Goal: Task Accomplishment & Management: Complete application form

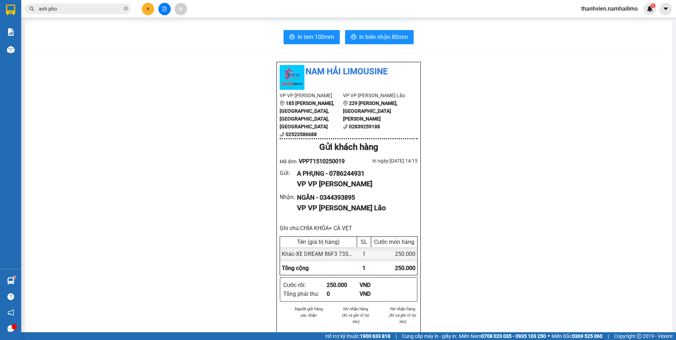
click at [146, 7] on icon "plus" at bounding box center [148, 8] width 5 height 5
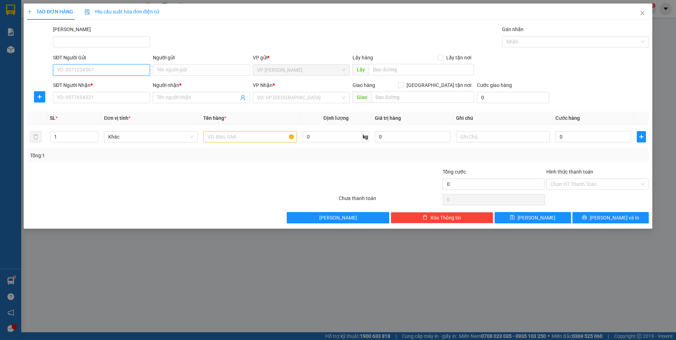
click at [129, 69] on input "SĐT Người Gửi" at bounding box center [101, 69] width 97 height 11
type input "0978077137"
click at [129, 81] on div "0978077137 - [PERSON_NAME]" at bounding box center [101, 84] width 88 height 8
type input "[PERSON_NAME]"
type input "0919793892"
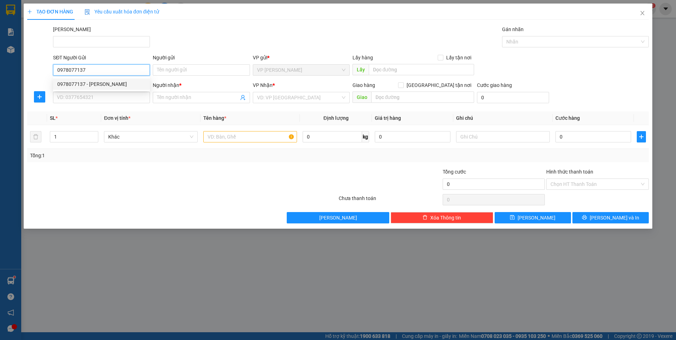
type input "huyền trân"
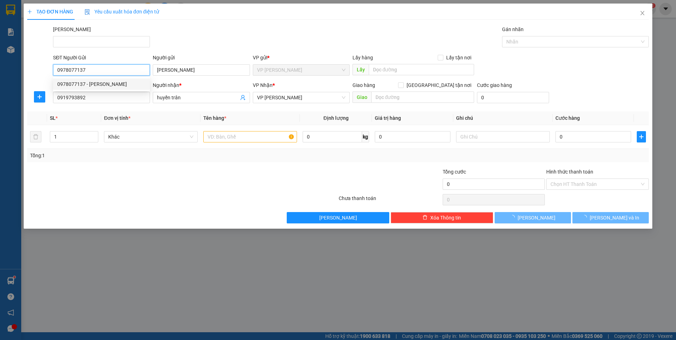
type input "40.000"
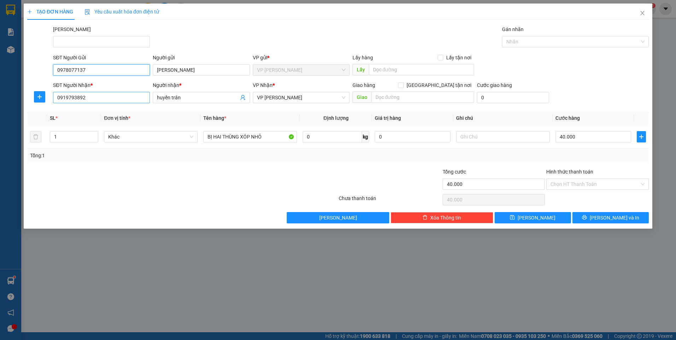
type input "0978077137"
click at [98, 94] on input "0919793892" at bounding box center [101, 97] width 97 height 11
click at [102, 112] on div "0907638095 - ANH VIỆT" at bounding box center [101, 112] width 88 height 8
type input "0907638095"
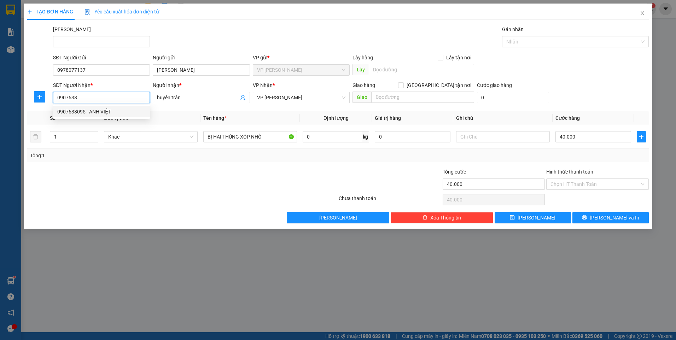
type input "ANH VIỆT"
type input "30.000"
type input "0907638095"
click at [61, 137] on input "1" at bounding box center [74, 136] width 48 height 11
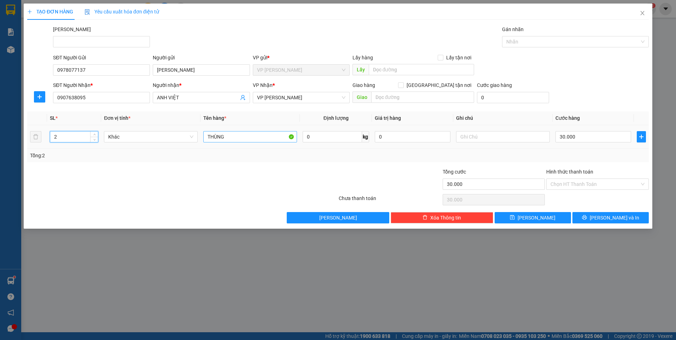
type input "2"
click at [240, 137] on input "THÙNG" at bounding box center [250, 136] width 94 height 11
type input "THÙNG GIẤY"
click at [583, 136] on input "30.000" at bounding box center [593, 136] width 76 height 11
type input "8"
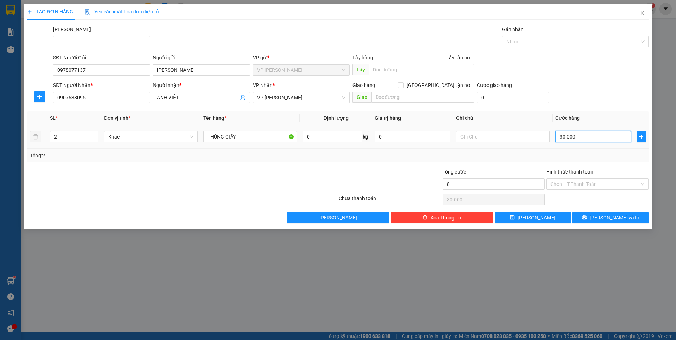
type input "8"
type input "80"
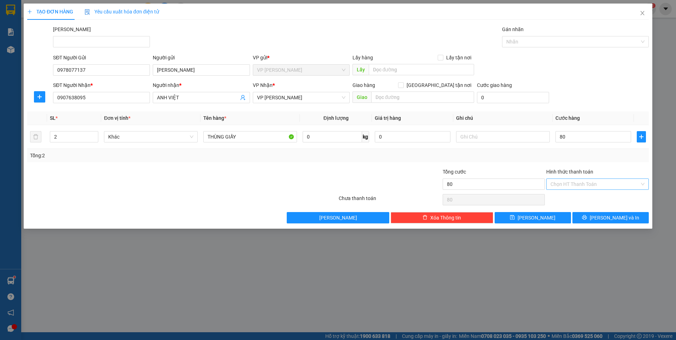
type input "80.000"
click at [583, 180] on input "Hình thức thanh toán" at bounding box center [594, 184] width 89 height 11
click at [557, 197] on div "Tại văn phòng" at bounding box center [597, 198] width 94 height 8
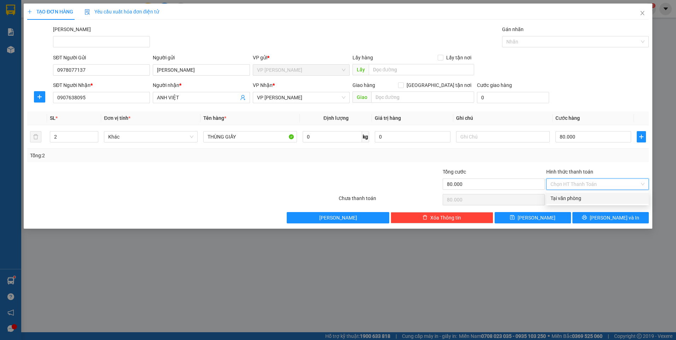
type input "0"
drag, startPoint x: 588, startPoint y: 218, endPoint x: 571, endPoint y: 225, distance: 18.5
click at [588, 218] on button "[PERSON_NAME] và In" at bounding box center [610, 217] width 76 height 11
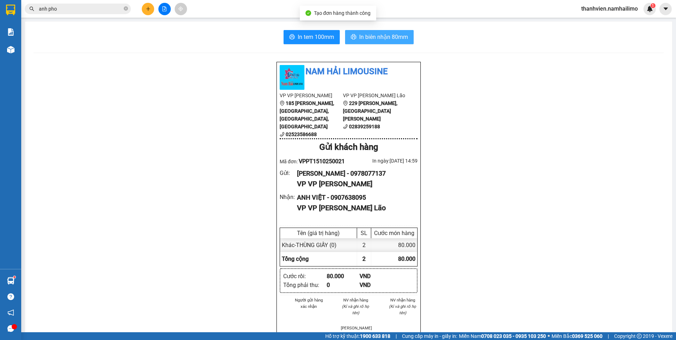
click at [391, 35] on span "In biên nhận 80mm" at bounding box center [383, 37] width 49 height 9
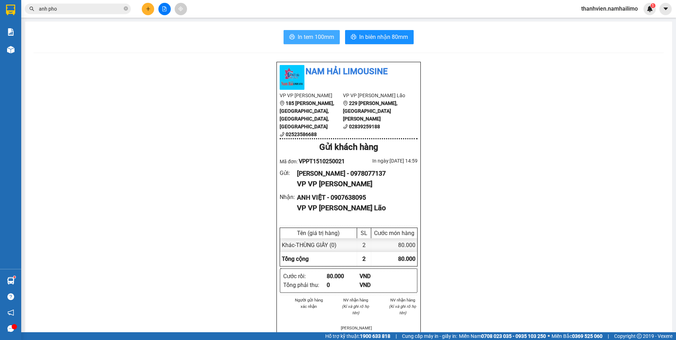
click at [325, 38] on span "In tem 100mm" at bounding box center [316, 37] width 36 height 9
